Goal: Go to known website: Go to known website

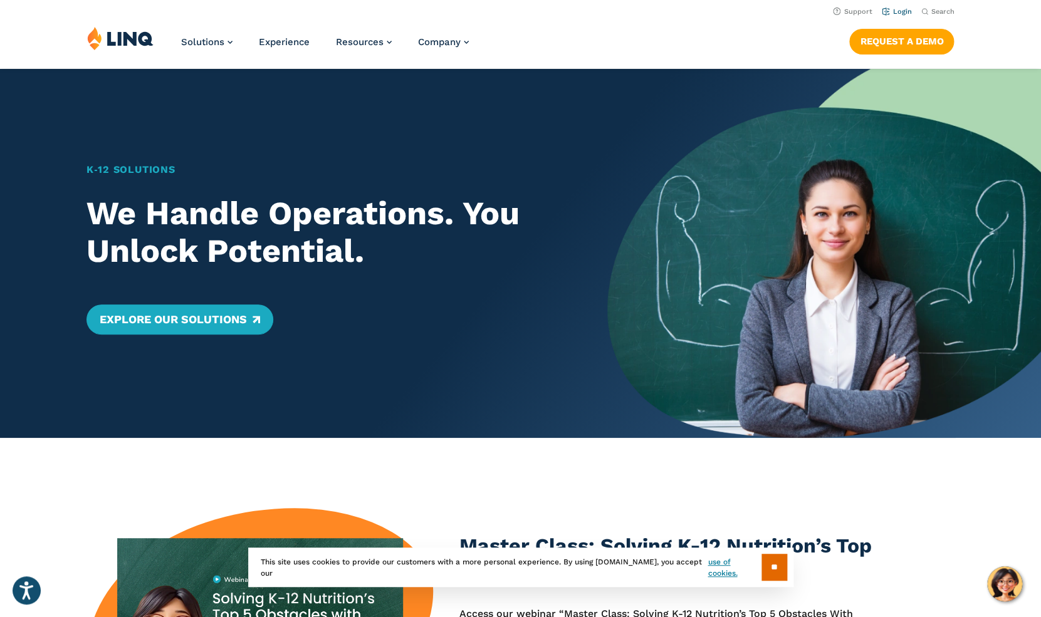
click at [907, 14] on link "Login" at bounding box center [896, 12] width 29 height 8
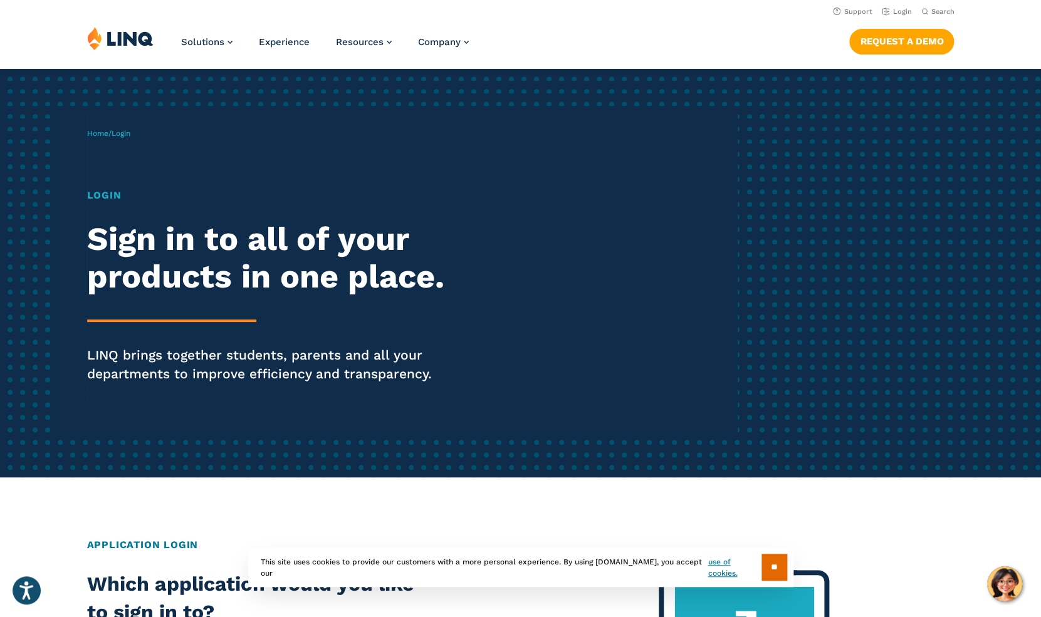
click at [116, 193] on h1 "Login" at bounding box center [287, 195] width 401 height 15
click at [777, 575] on input "**" at bounding box center [774, 567] width 26 height 27
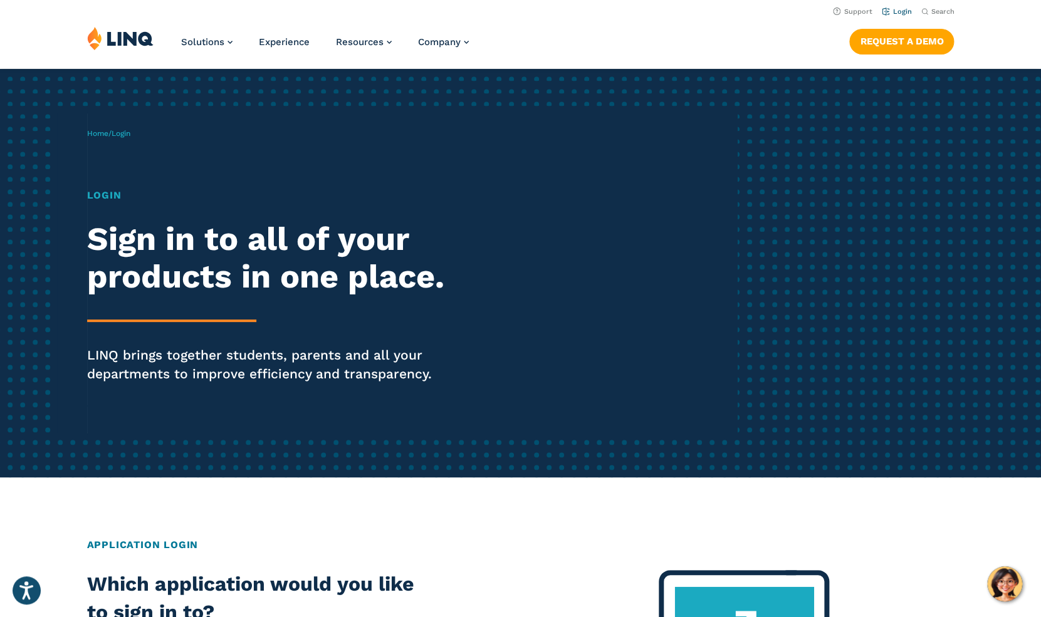
click at [906, 12] on link "Login" at bounding box center [896, 12] width 29 height 8
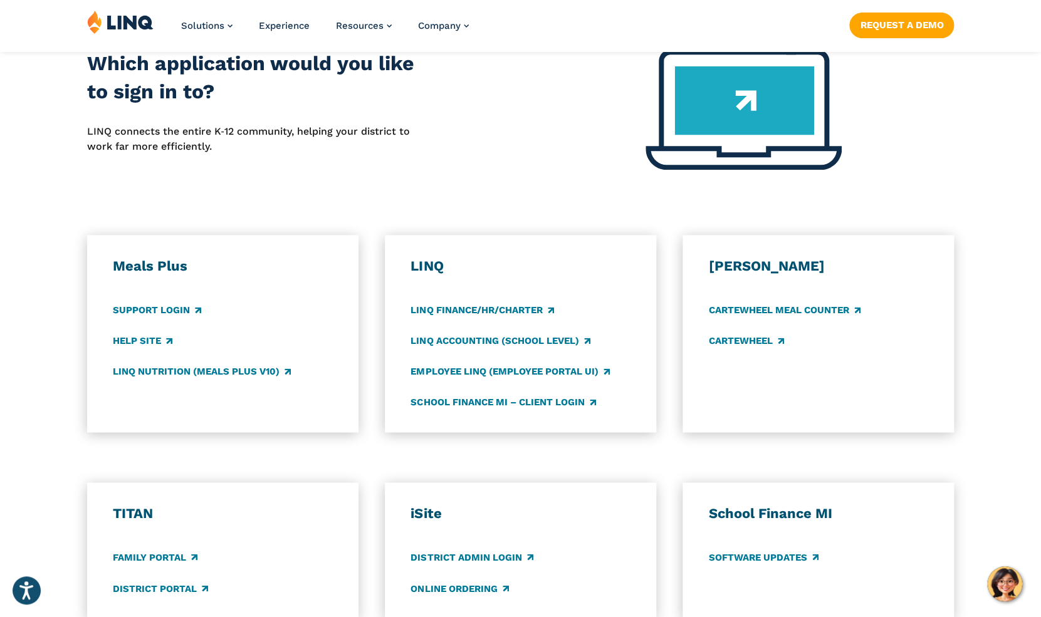
scroll to position [521, 0]
click at [177, 309] on link "Support Login" at bounding box center [157, 310] width 88 height 14
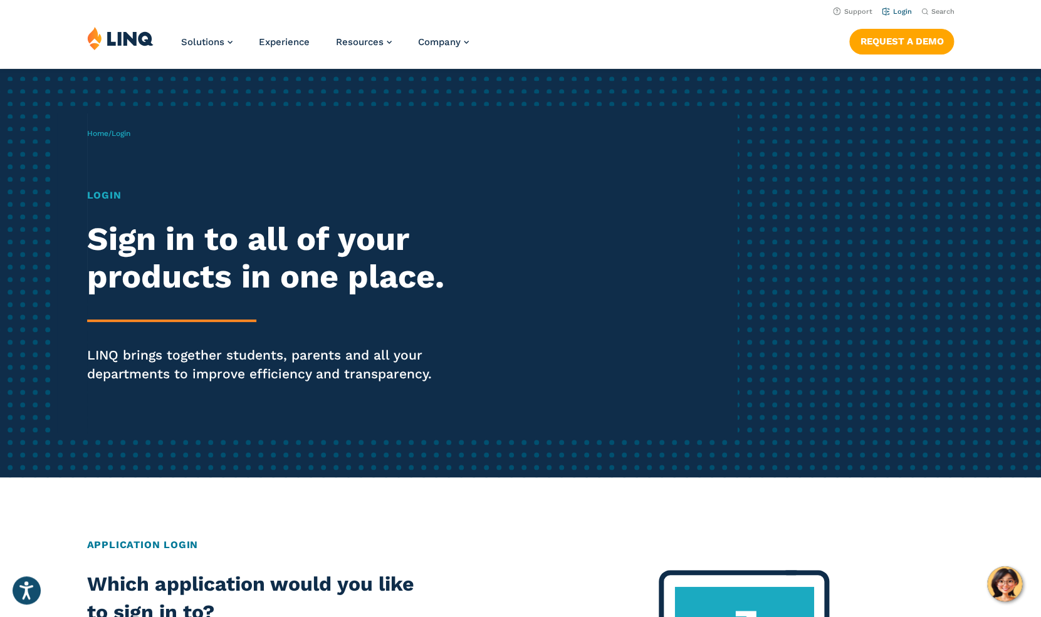
click at [905, 13] on link "Login" at bounding box center [896, 12] width 29 height 8
click at [114, 197] on h1 "Login" at bounding box center [287, 195] width 401 height 15
click at [901, 13] on link "Login" at bounding box center [896, 12] width 29 height 8
click at [789, 24] on header "Support Login Search Search for: Solutions Nutrition Overview NEW School Nutrit…" at bounding box center [520, 34] width 1041 height 68
click at [906, 17] on li "Login" at bounding box center [896, 11] width 29 height 14
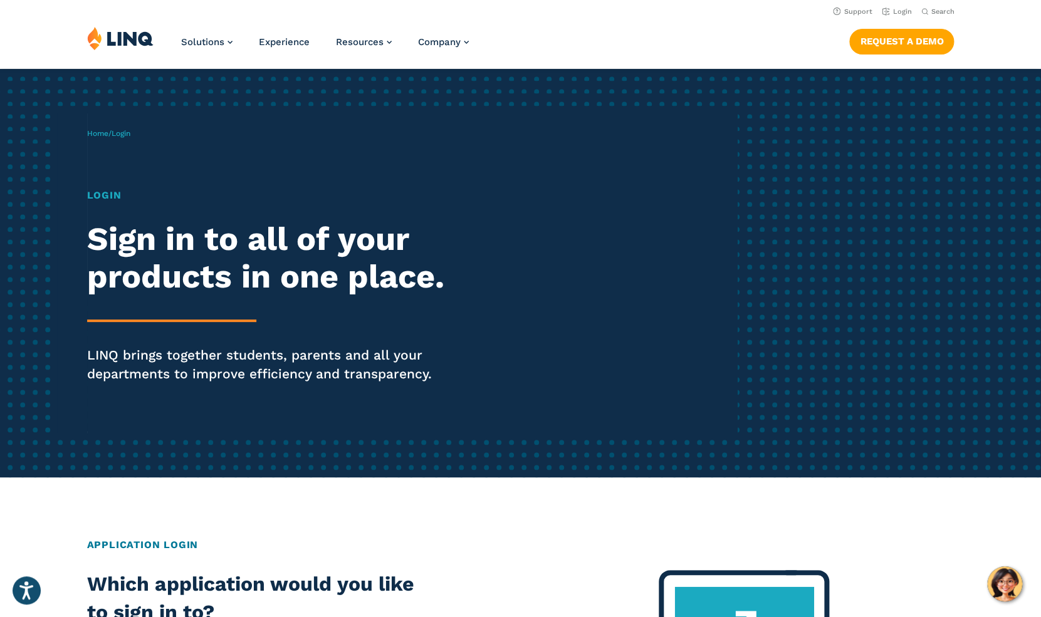
click at [719, 44] on div "Solutions Nutrition Overview NEW School Nutrition Suite School Nutrition State …" at bounding box center [520, 46] width 1041 height 41
click at [908, 11] on link "Login" at bounding box center [896, 12] width 29 height 8
click at [219, 18] on nav "Support Login Search Search for:" at bounding box center [520, 11] width 1041 height 14
click at [78, 12] on nav "Support Login Search Search for:" at bounding box center [520, 11] width 1041 height 14
click at [694, 35] on div "Solutions Nutrition Overview NEW School Nutrition Suite School Nutrition State …" at bounding box center [520, 46] width 1041 height 41
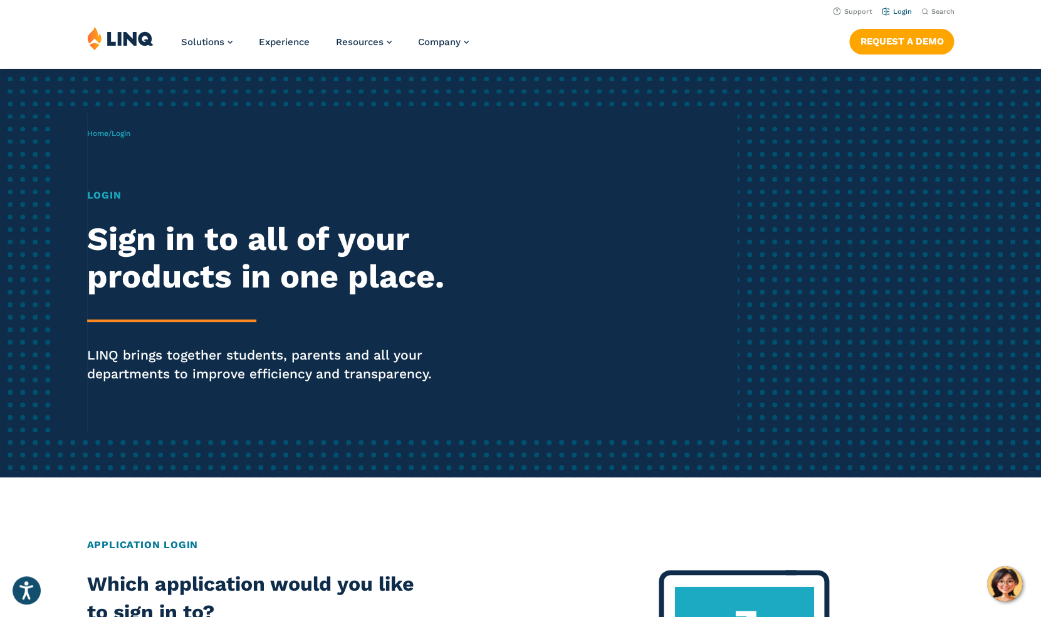
click at [901, 14] on link "Login" at bounding box center [896, 12] width 29 height 8
click at [100, 4] on nav "Support Login Search Search for:" at bounding box center [520, 11] width 1041 height 14
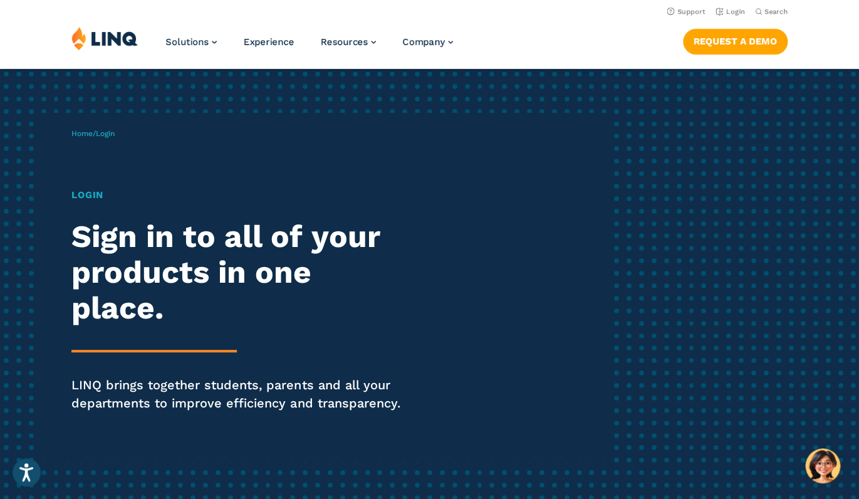
click at [109, 39] on img at bounding box center [104, 38] width 66 height 24
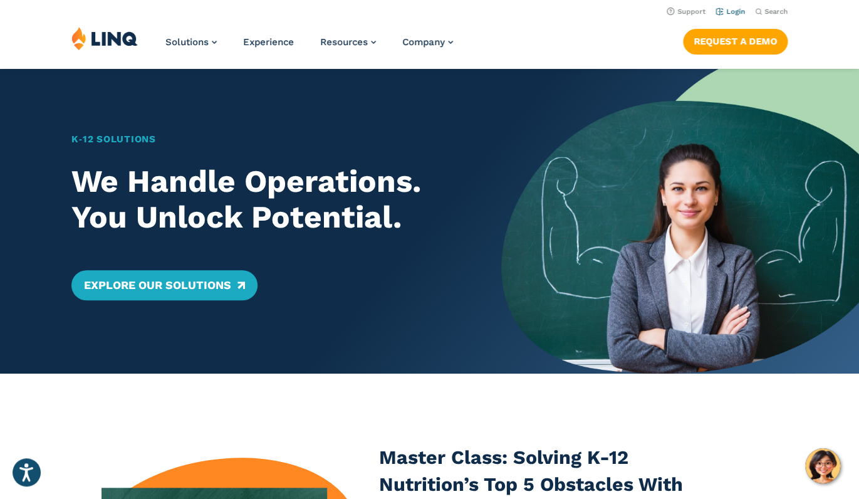
click at [738, 9] on link "Login" at bounding box center [730, 12] width 29 height 8
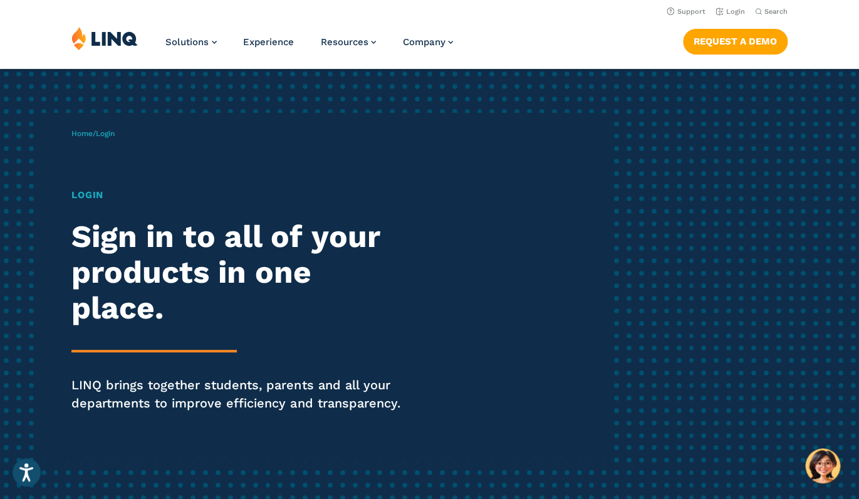
click at [88, 182] on div "Home / Login Login Sign in to all of your products in one place. LINQ brings to…" at bounding box center [339, 287] width 537 height 349
click at [90, 192] on h1 "Login" at bounding box center [236, 195] width 331 height 14
click at [110, 132] on span "Login" at bounding box center [105, 133] width 19 height 9
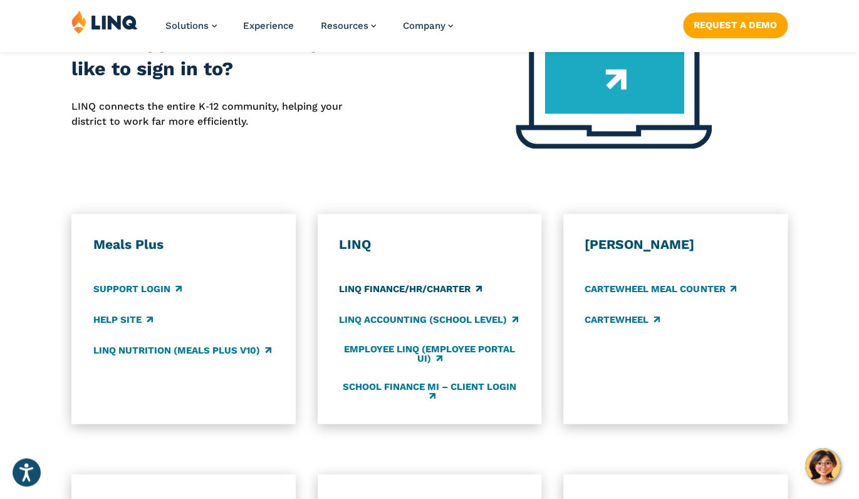
scroll to position [579, 0]
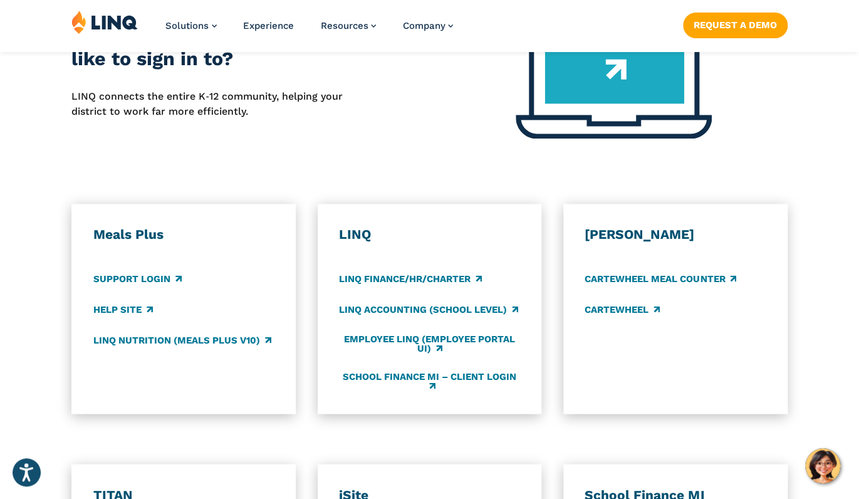
click at [363, 240] on h3 "LINQ" at bounding box center [429, 234] width 181 height 17
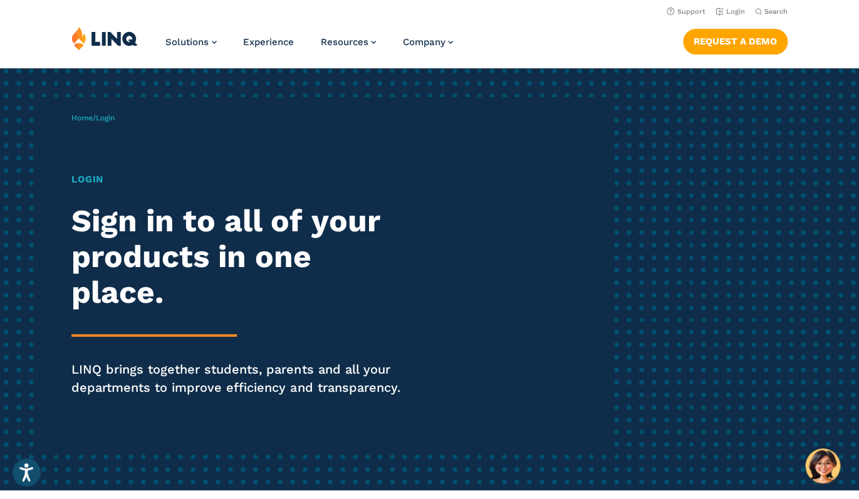
scroll to position [0, 0]
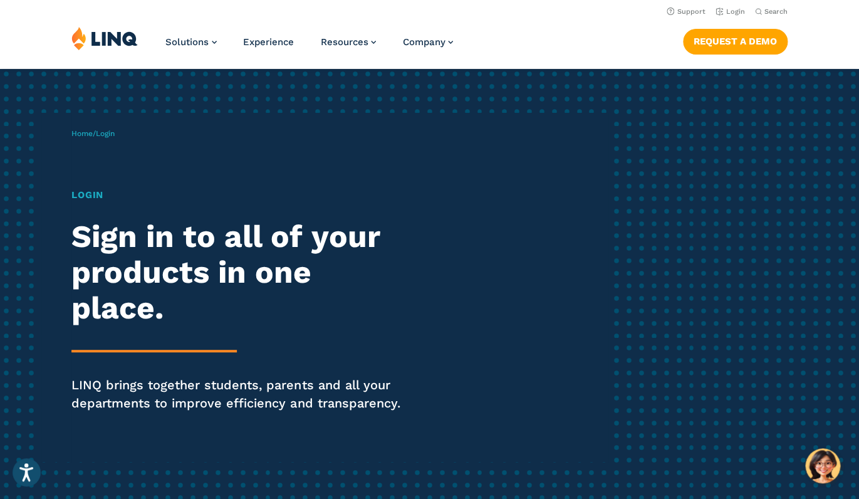
click at [802, 237] on div "Home / Login Login Sign in to all of your products in one place. LINQ brings to…" at bounding box center [429, 287] width 859 height 437
click at [739, 13] on link "Login" at bounding box center [730, 12] width 29 height 8
click at [707, 214] on div "Home / Login Login Sign in to all of your products in one place. LINQ brings to…" at bounding box center [429, 287] width 859 height 437
click at [91, 196] on h1 "Login" at bounding box center [236, 195] width 331 height 14
click at [103, 135] on span "Login" at bounding box center [105, 133] width 19 height 9
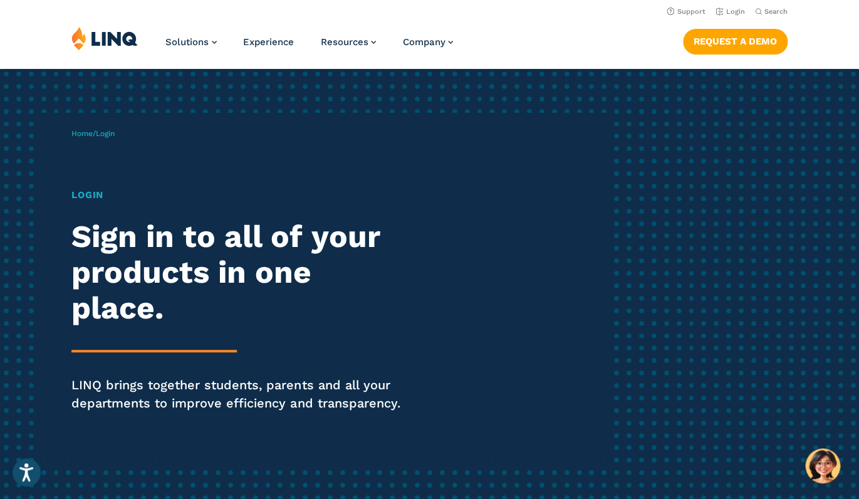
click at [103, 135] on span "Login" at bounding box center [105, 133] width 19 height 9
click at [96, 189] on h1 "Login" at bounding box center [236, 195] width 331 height 14
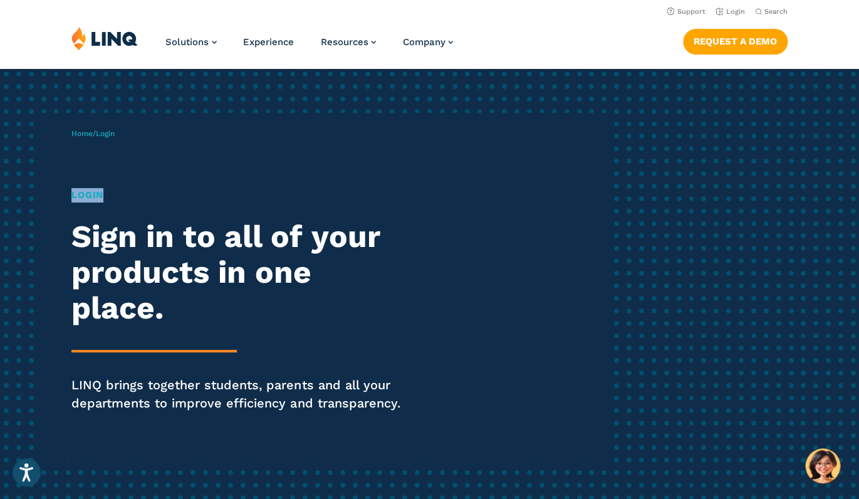
click at [96, 189] on h1 "Login" at bounding box center [236, 195] width 331 height 14
click at [119, 42] on img at bounding box center [104, 38] width 66 height 24
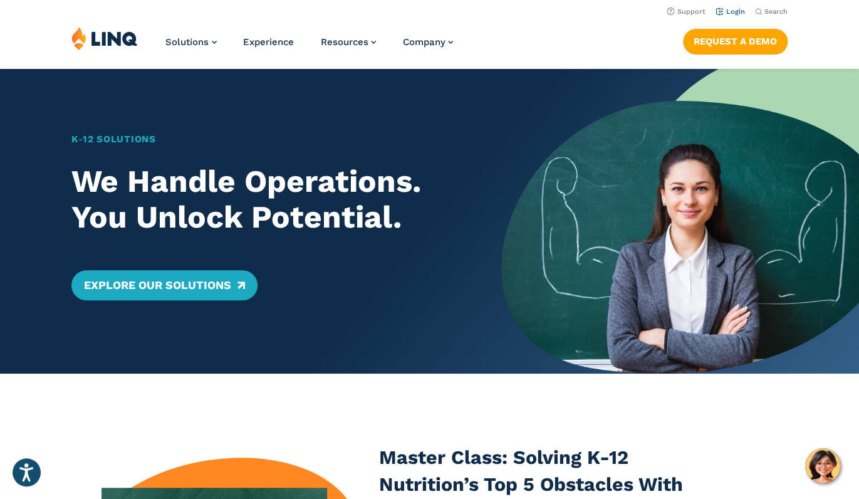
click at [738, 18] on li "Login" at bounding box center [730, 11] width 29 height 14
click at [737, 15] on link "Login" at bounding box center [730, 12] width 29 height 8
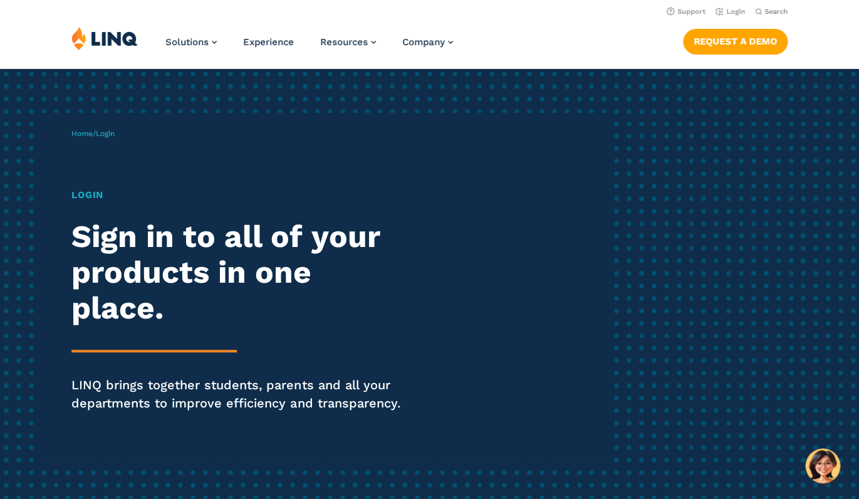
click at [92, 200] on h1 "Login" at bounding box center [236, 195] width 331 height 14
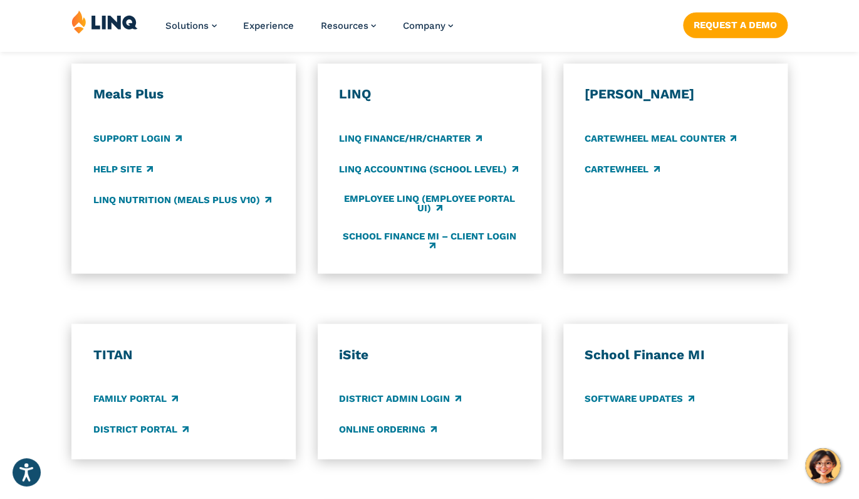
scroll to position [727, 0]
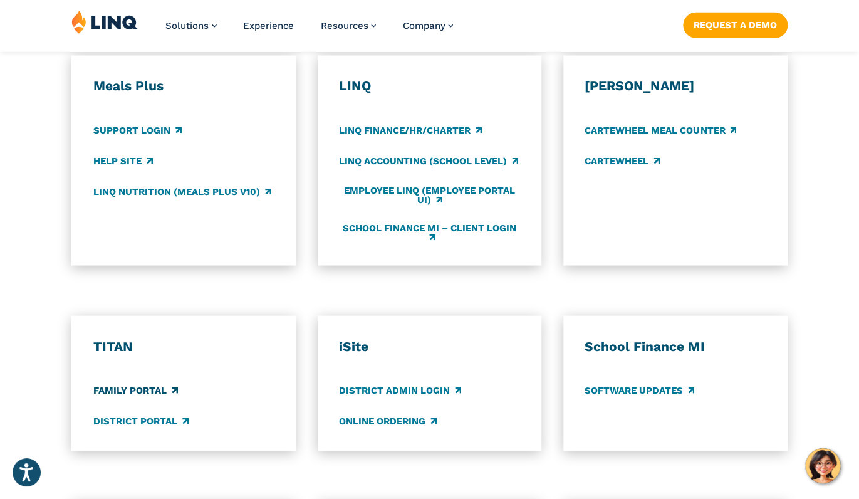
click at [162, 397] on link "Family Portal" at bounding box center [135, 390] width 85 height 14
